Goal: Task Accomplishment & Management: Manage account settings

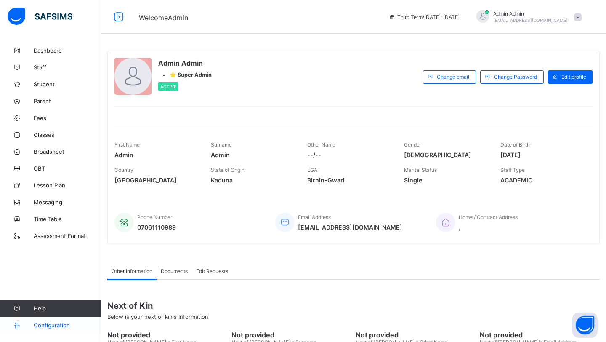
click at [58, 327] on span "Configuration" at bounding box center [67, 325] width 67 height 7
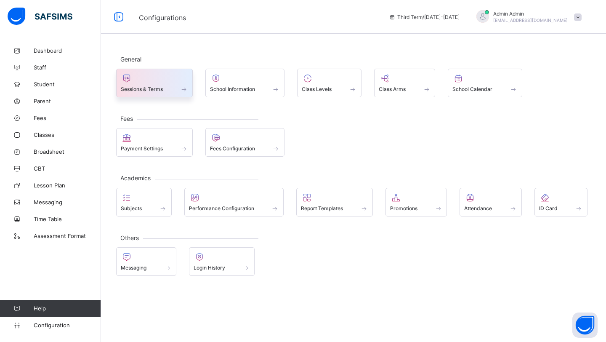
click at [163, 89] on div "Sessions & Terms" at bounding box center [154, 88] width 67 height 7
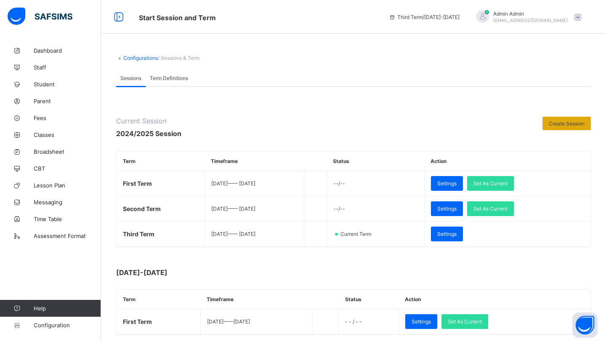
click at [553, 122] on span "Create Session" at bounding box center [567, 123] width 36 height 6
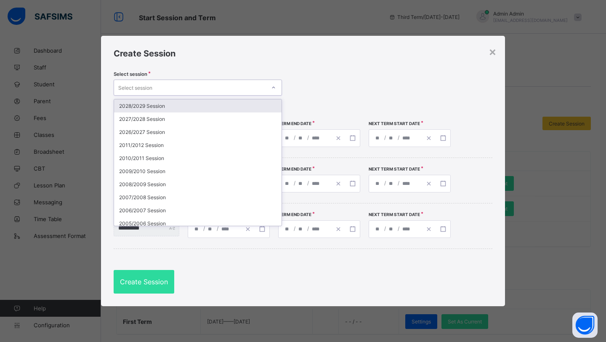
click at [149, 88] on div "Select session" at bounding box center [135, 88] width 34 height 16
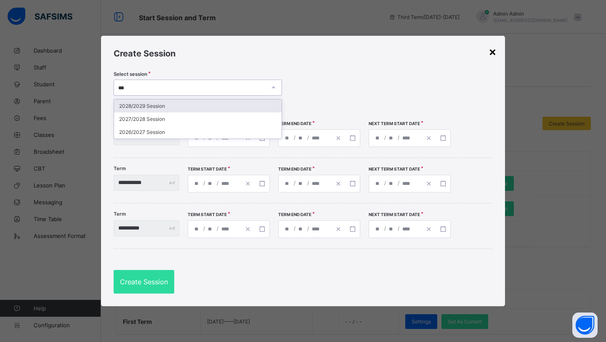
type input "***"
click at [493, 53] on div "×" at bounding box center [493, 51] width 8 height 14
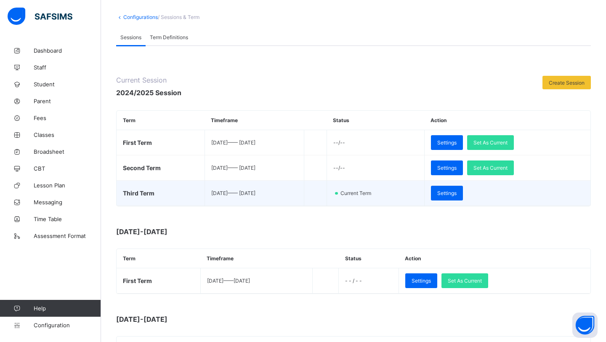
scroll to position [40, 0]
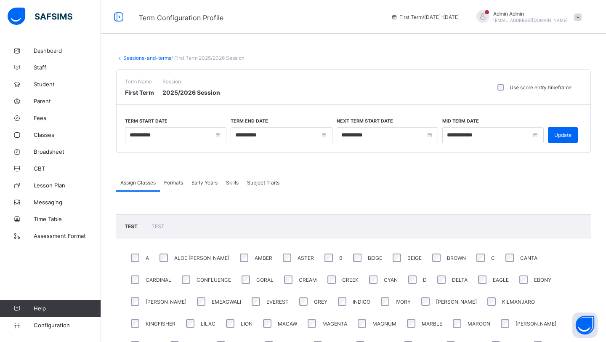
click at [176, 185] on div "Formats" at bounding box center [173, 182] width 27 height 17
